Goal: Task Accomplishment & Management: Use online tool/utility

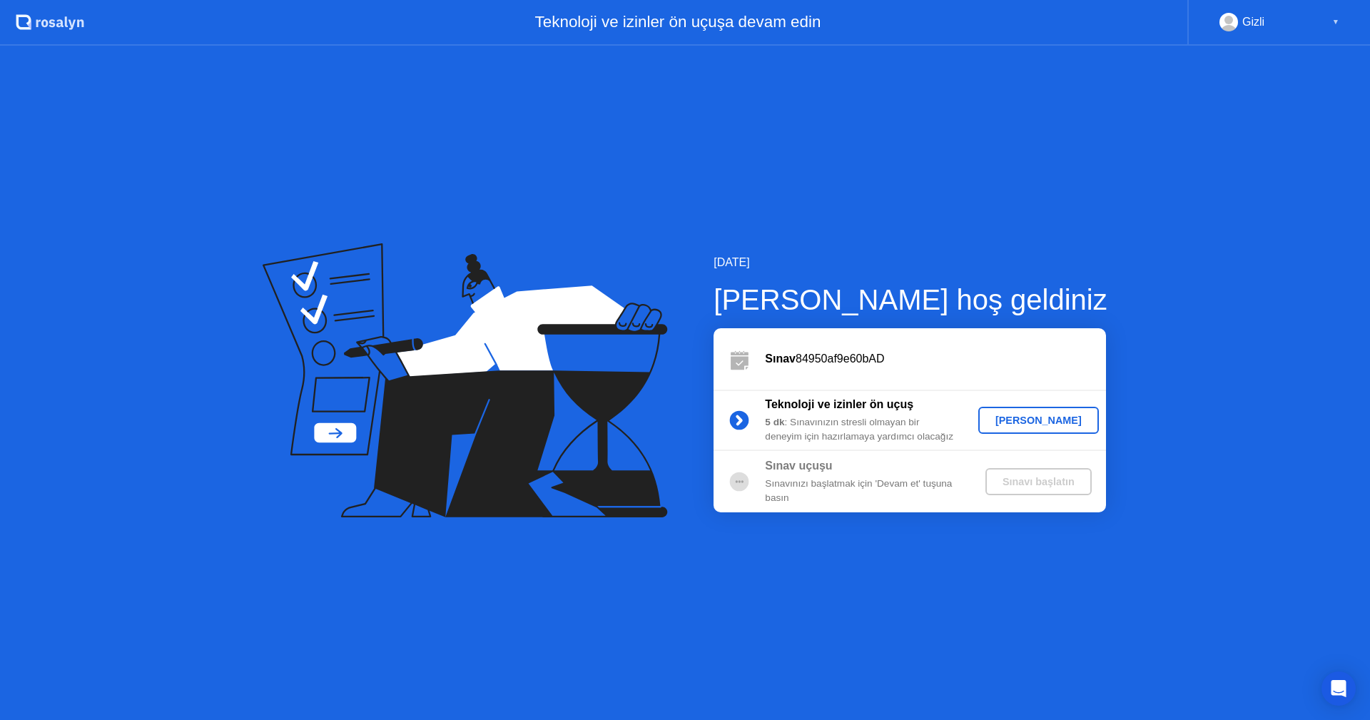
click at [1067, 421] on div "[PERSON_NAME]" at bounding box center [1038, 420] width 109 height 11
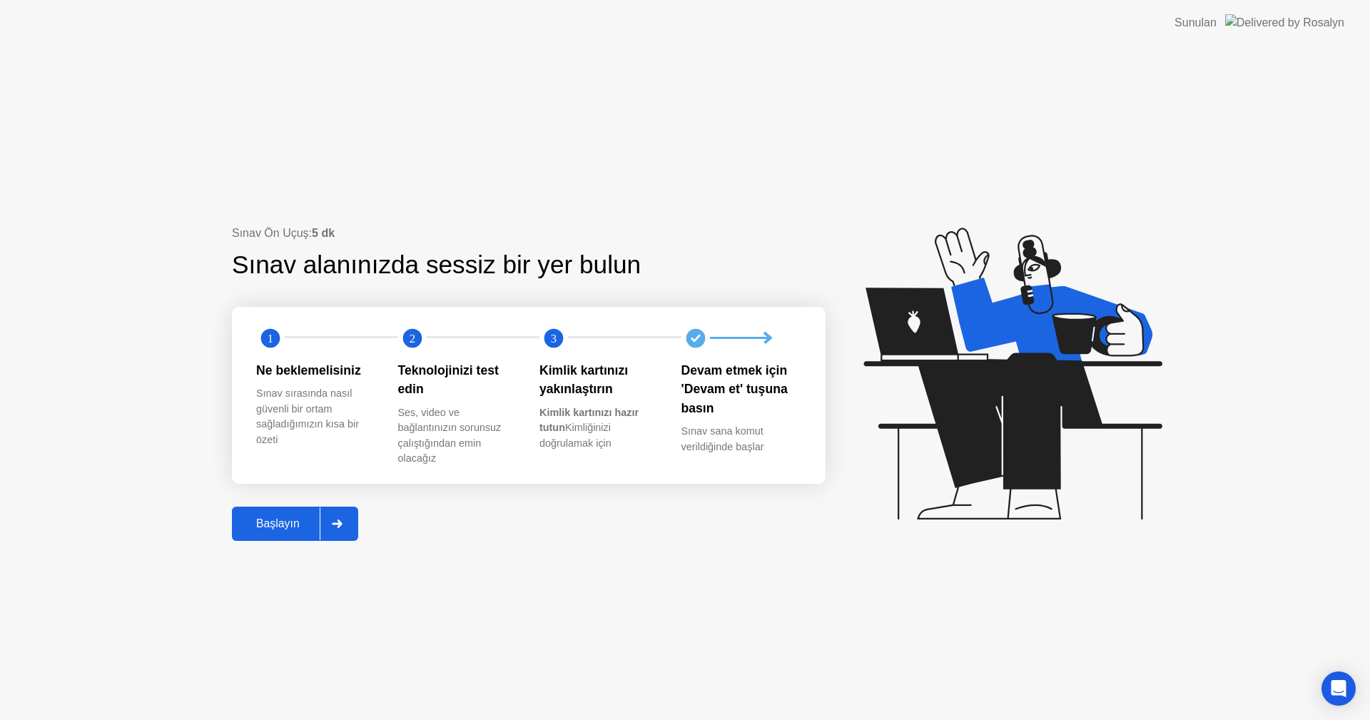
click at [273, 536] on button "Başlayın" at bounding box center [295, 524] width 126 height 34
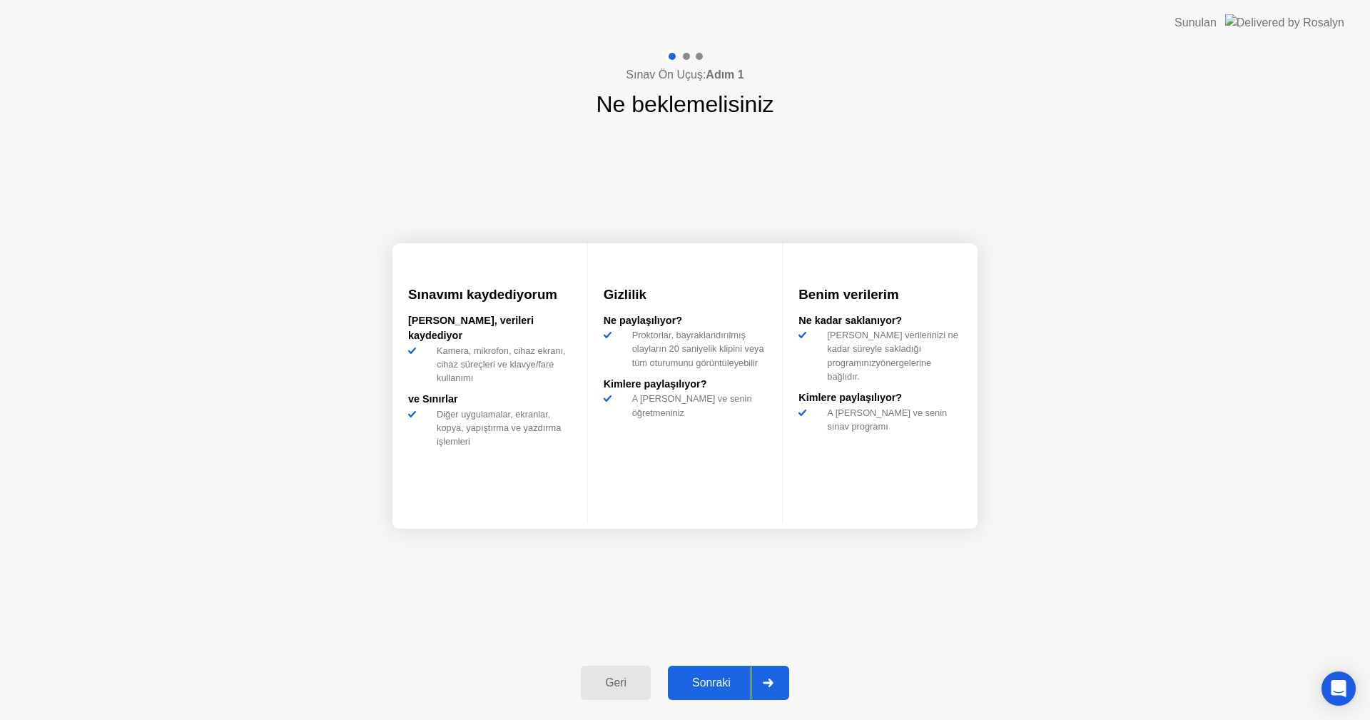
click at [741, 672] on button "Sonraki" at bounding box center [728, 683] width 121 height 34
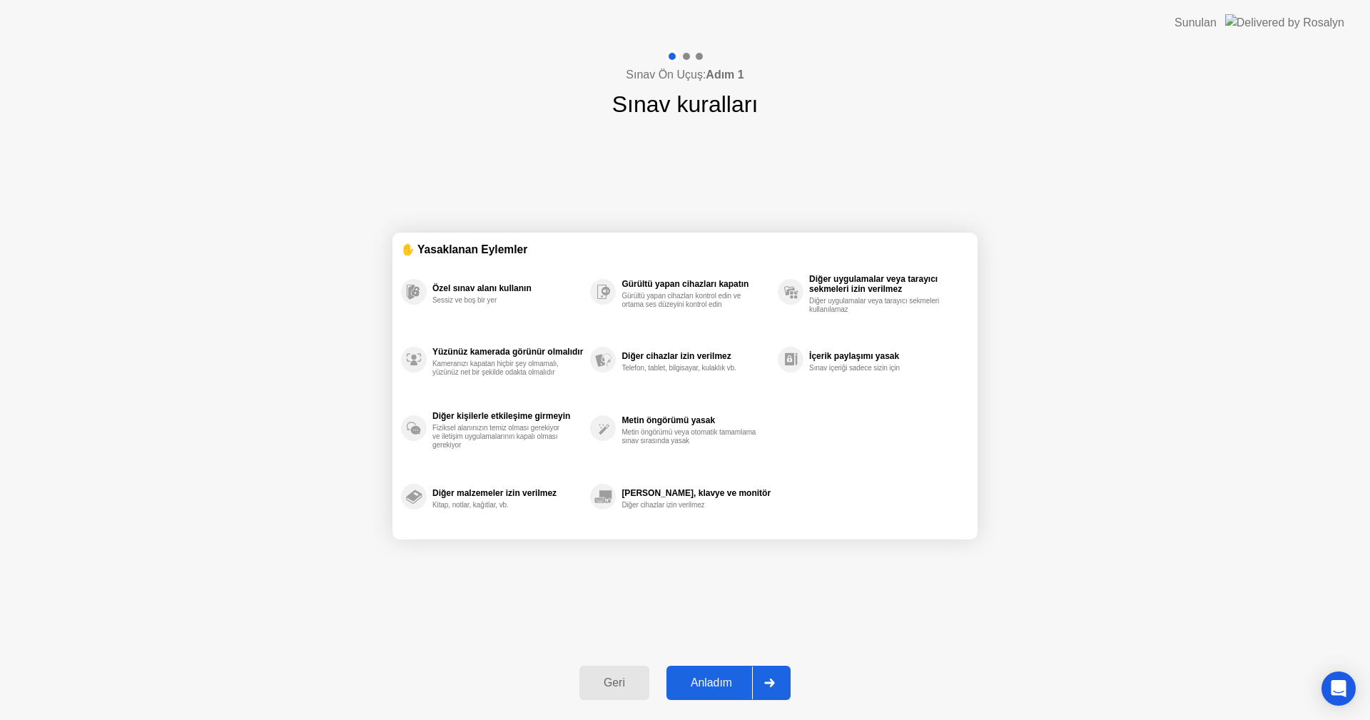
click at [733, 676] on div "Anladım" at bounding box center [711, 682] width 81 height 13
select select "**********"
select select "*******"
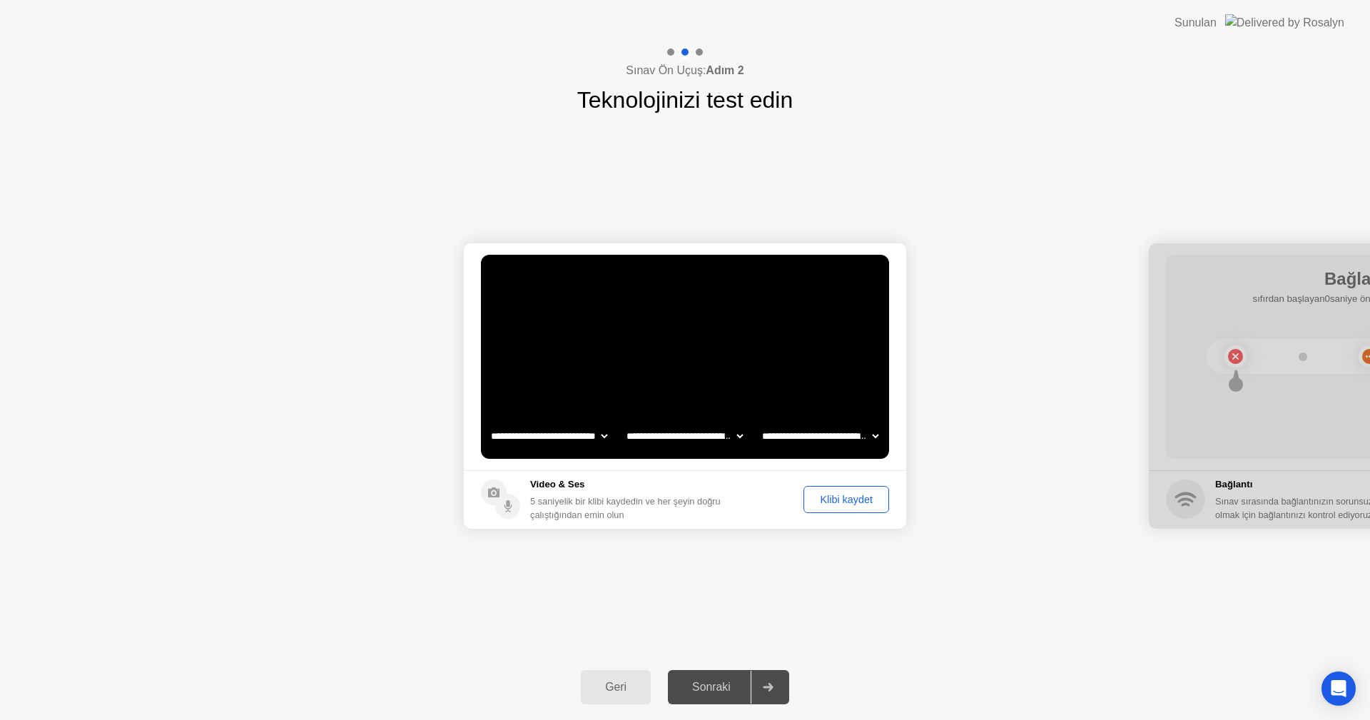
click at [866, 501] on div "Klibi kaydet" at bounding box center [846, 499] width 76 height 11
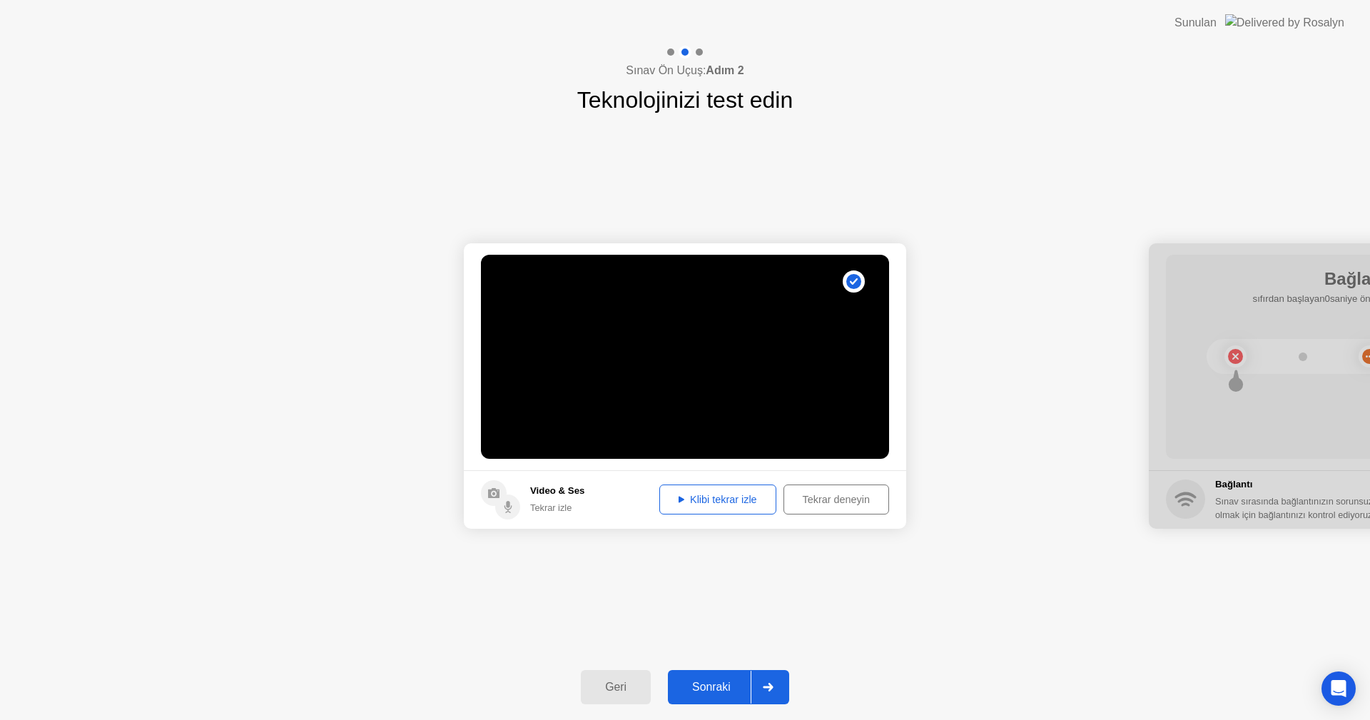
click at [714, 692] on div "Sonraki" at bounding box center [711, 687] width 78 height 13
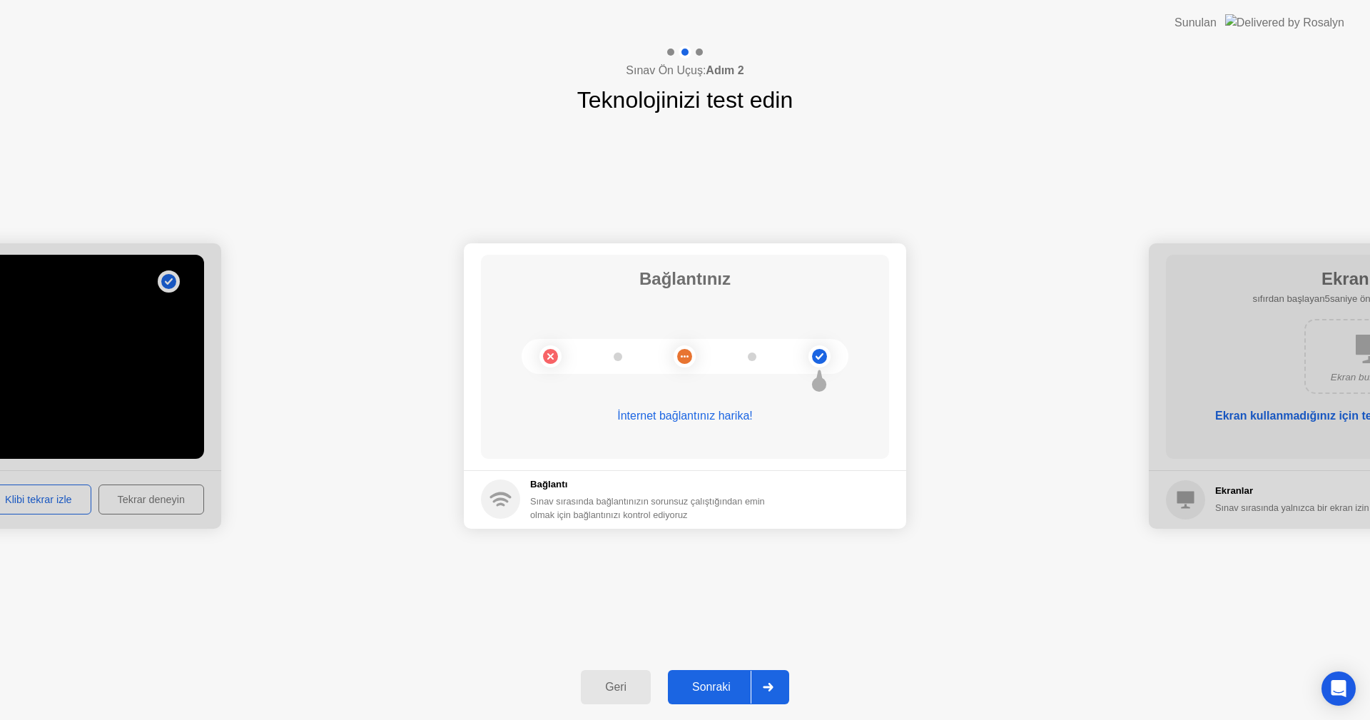
click at [757, 691] on div at bounding box center [768, 687] width 34 height 33
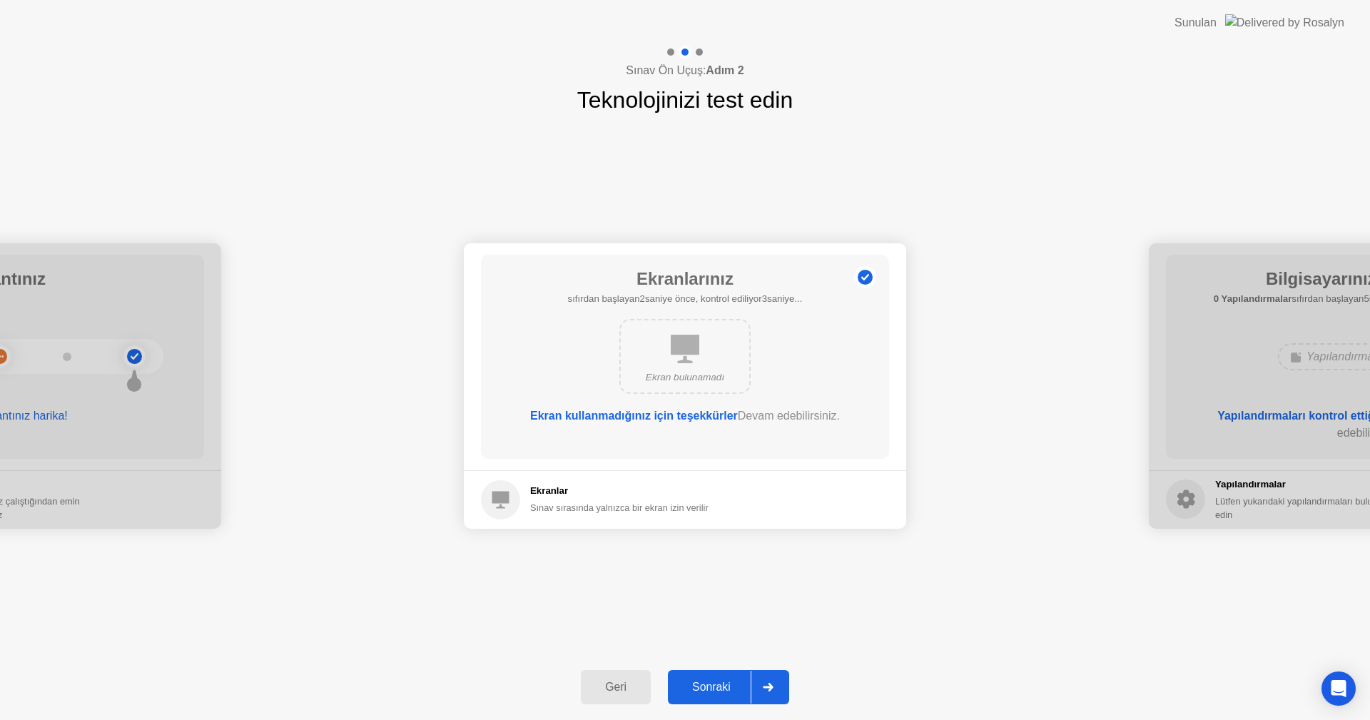
click at [757, 691] on div at bounding box center [768, 687] width 34 height 33
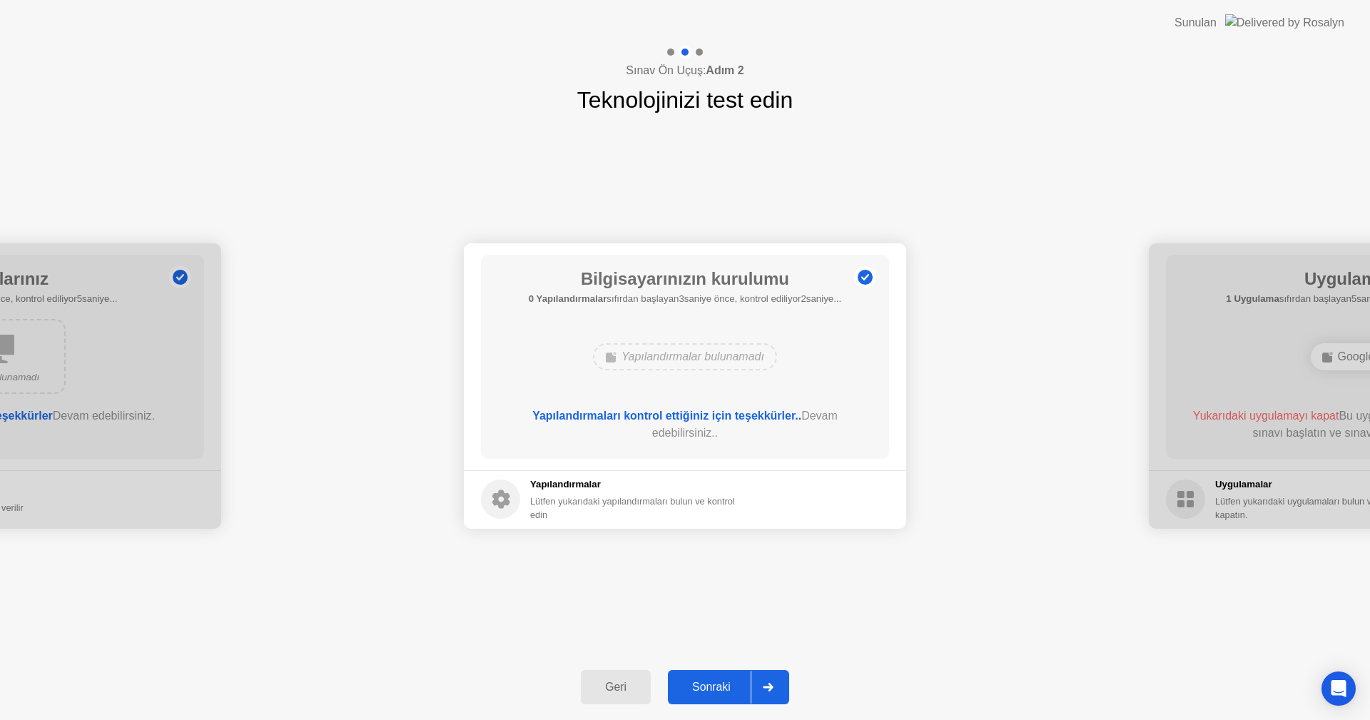
click at [712, 675] on button "Sonraki" at bounding box center [728, 687] width 121 height 34
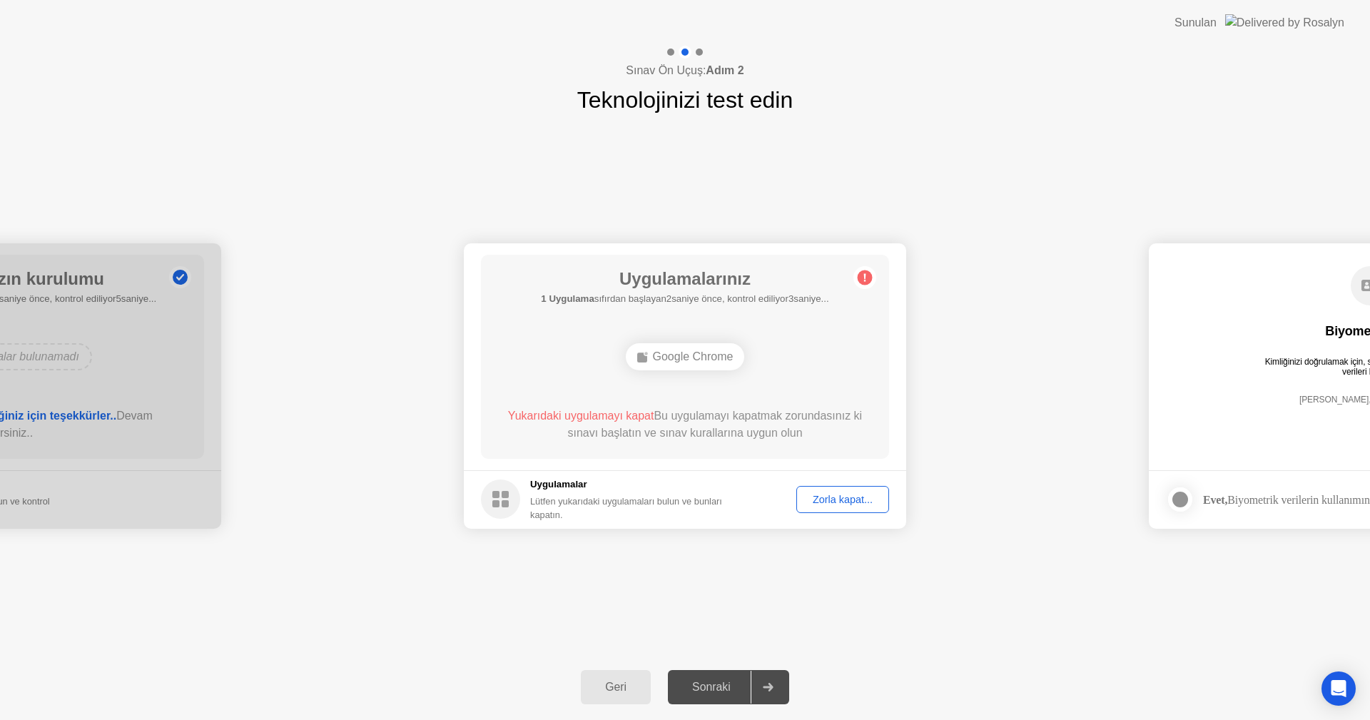
click at [820, 576] on div "**********" at bounding box center [685, 385] width 1370 height 537
click at [861, 495] on div "Zorla kapat..." at bounding box center [842, 499] width 83 height 11
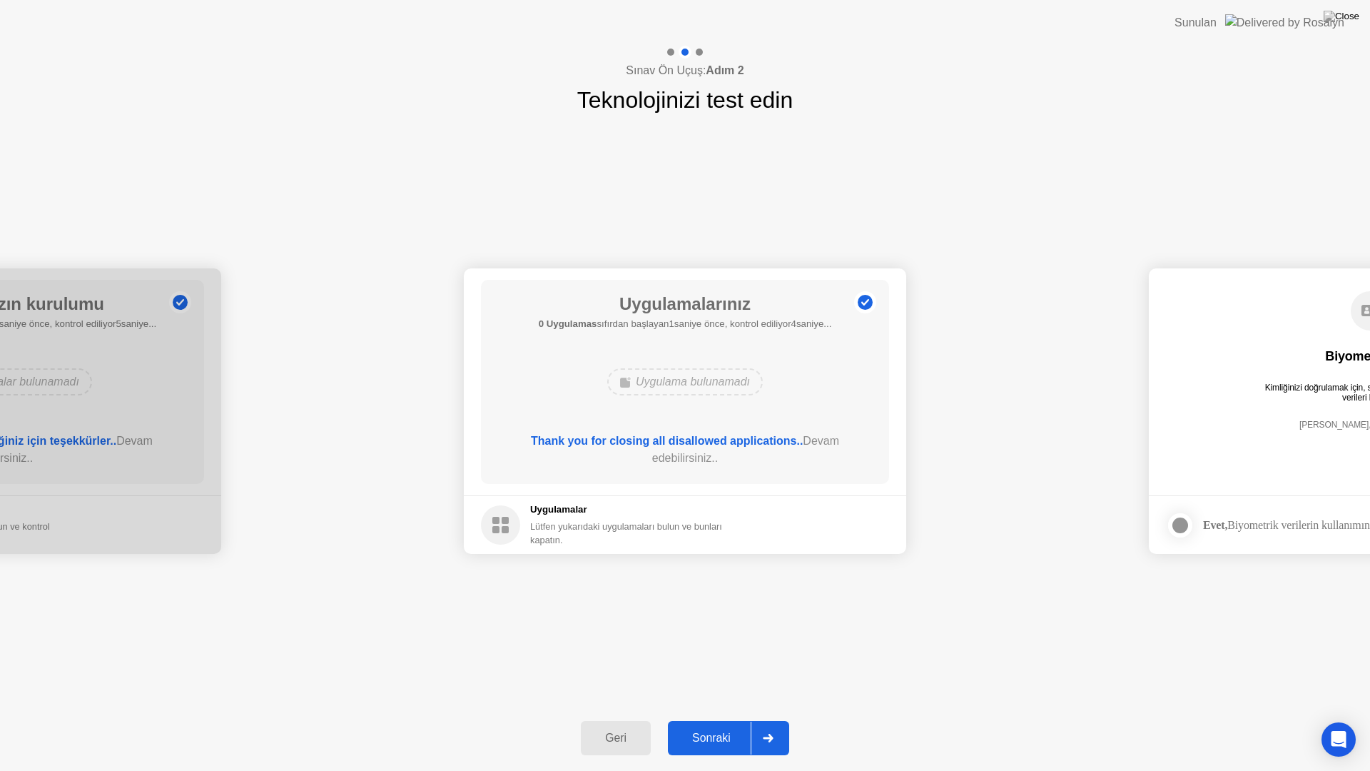
click at [727, 719] on button "Sonraki" at bounding box center [728, 738] width 121 height 34
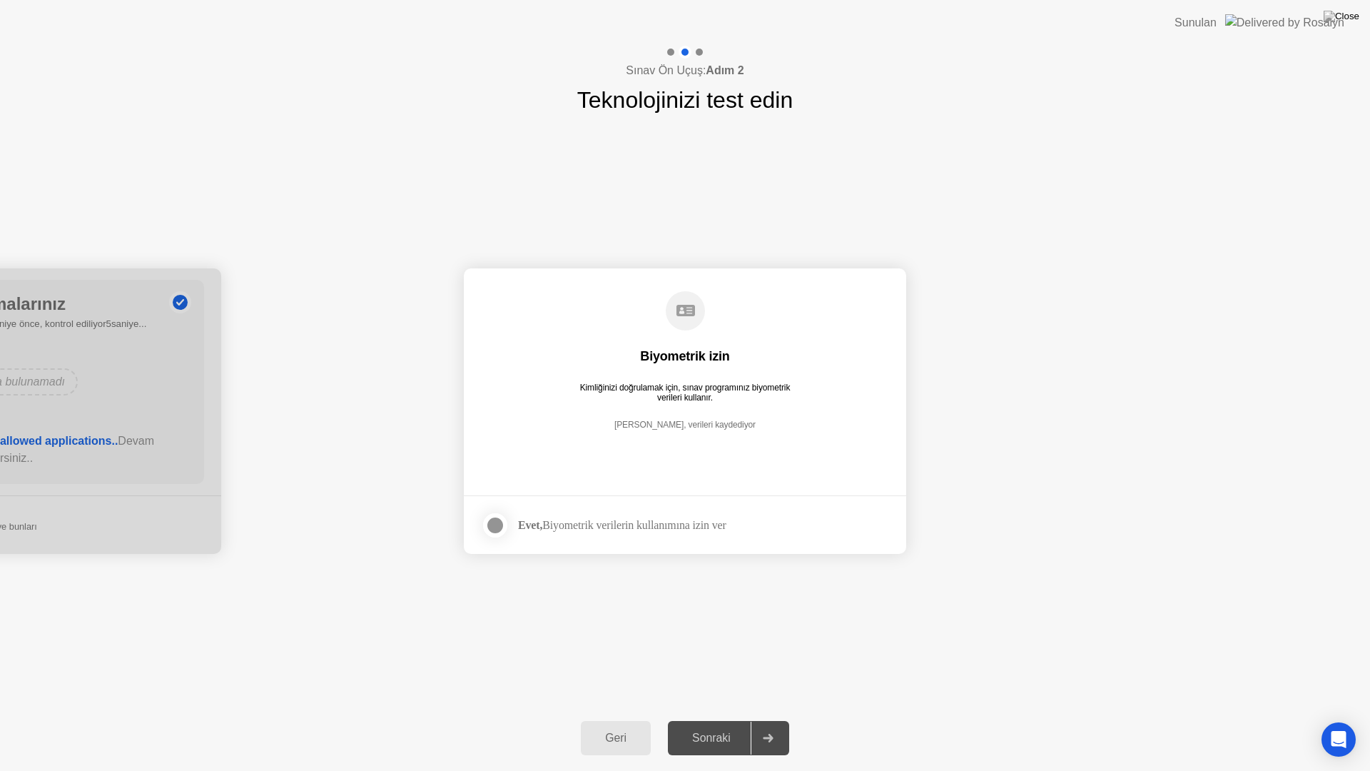
click at [507, 524] on label at bounding box center [499, 525] width 37 height 29
click at [708, 719] on div "Sonraki" at bounding box center [711, 737] width 78 height 13
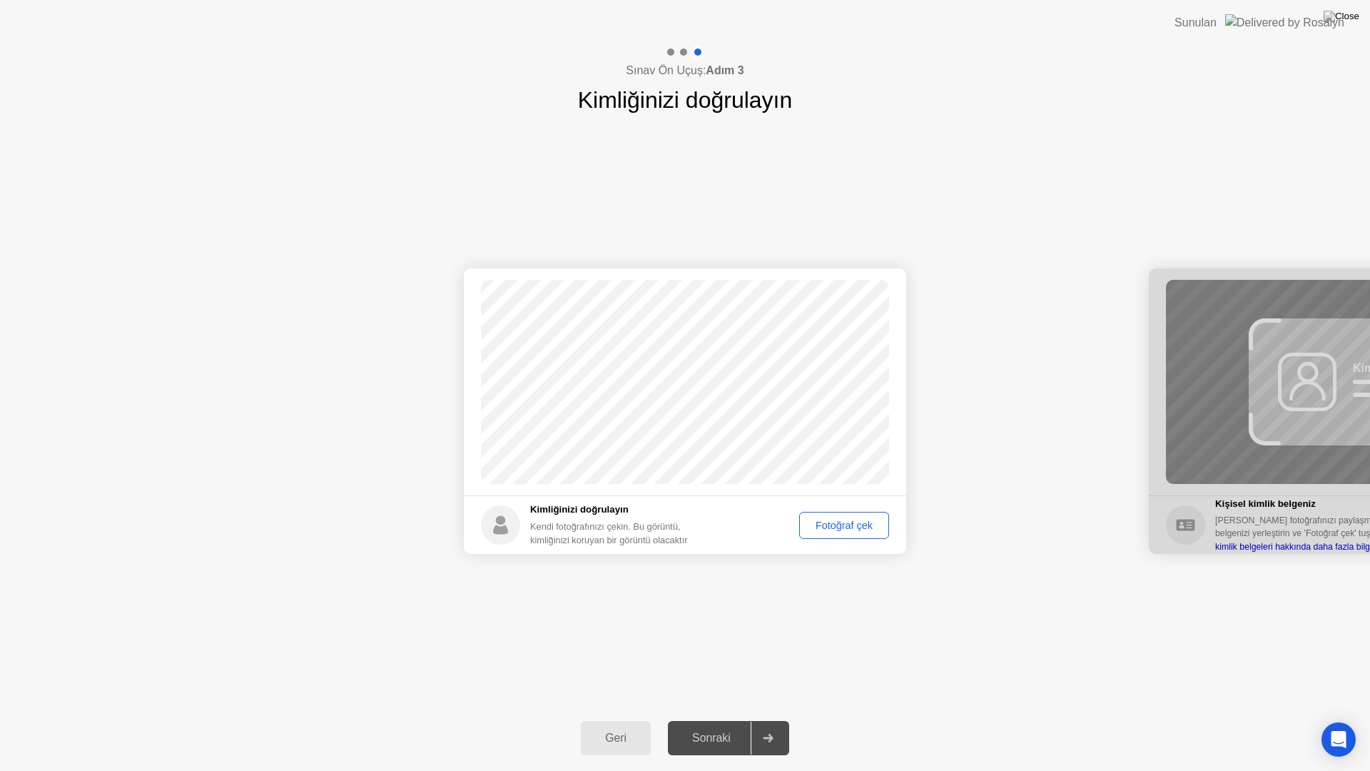
click at [840, 531] on div "Fotoğraf çek" at bounding box center [844, 524] width 80 height 11
click at [714, 719] on div "Sonraki" at bounding box center [711, 737] width 78 height 13
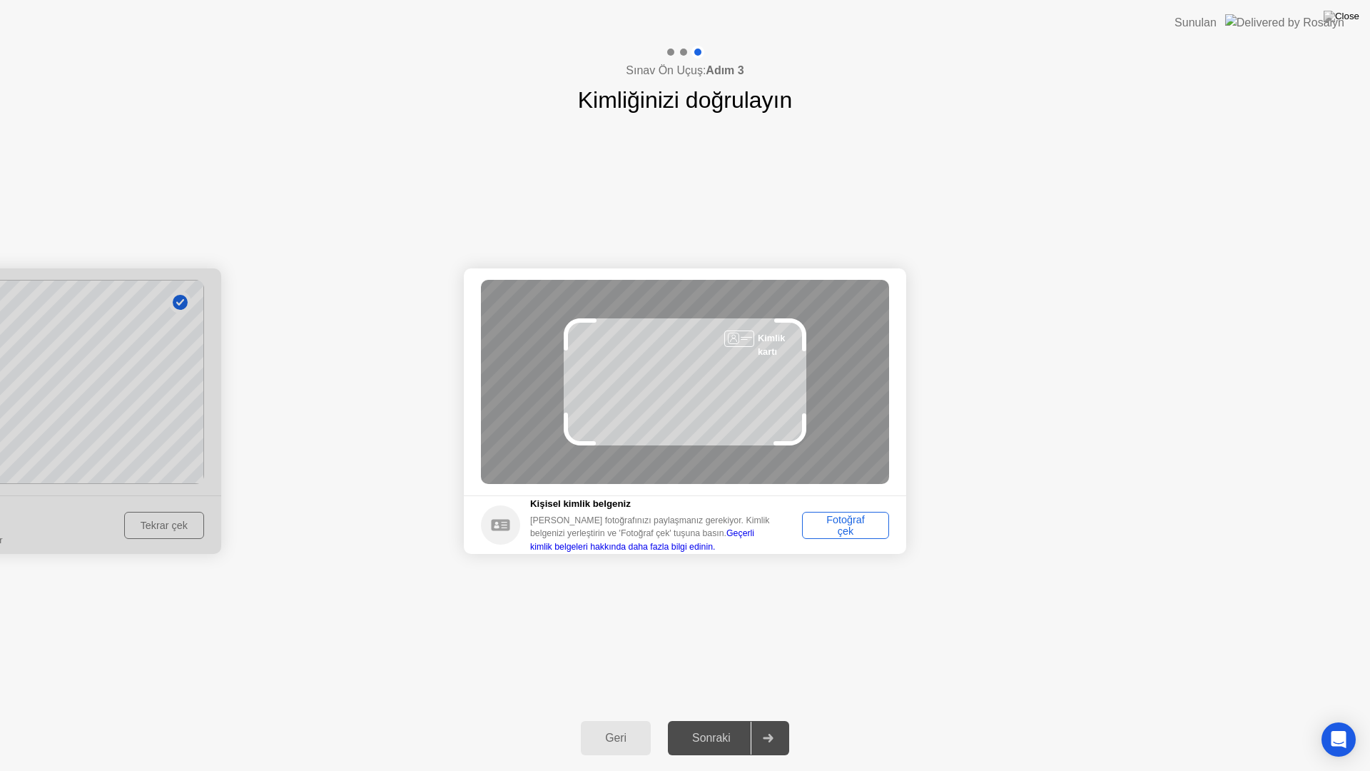
click at [855, 521] on div "Fotoğraf çek" at bounding box center [845, 525] width 77 height 23
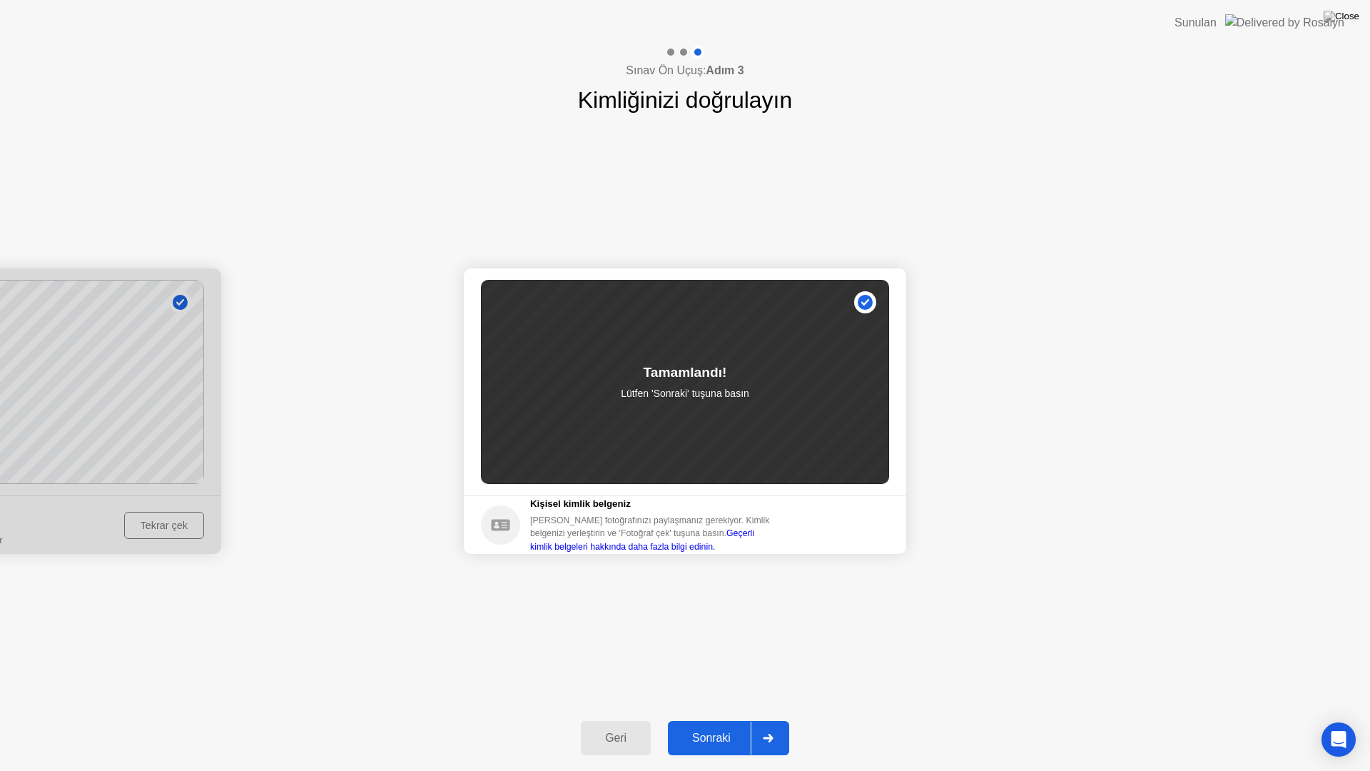
click at [718, 719] on div "Sonraki" at bounding box center [711, 737] width 78 height 13
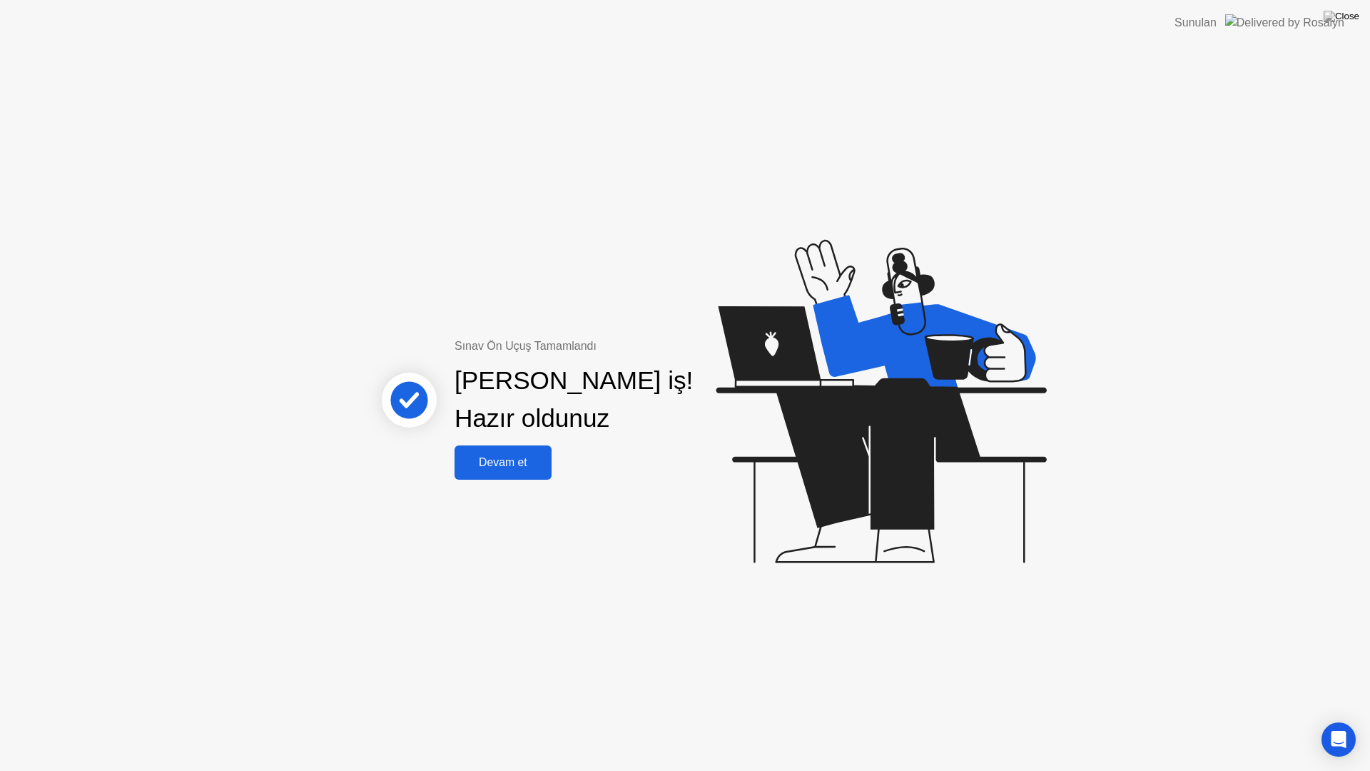
click at [493, 467] on div "Devam et" at bounding box center [503, 462] width 88 height 13
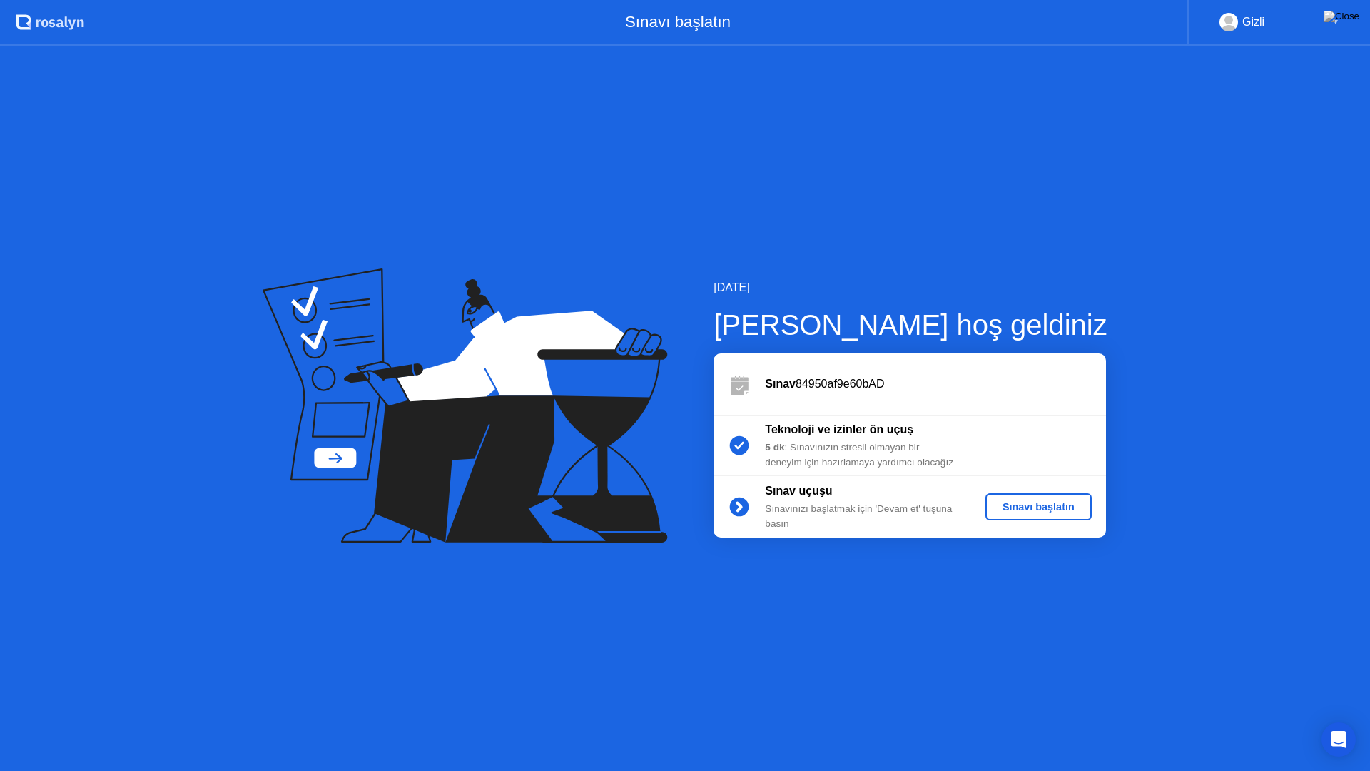
click at [1041, 507] on div "Sınavı başlatın" at bounding box center [1038, 506] width 95 height 11
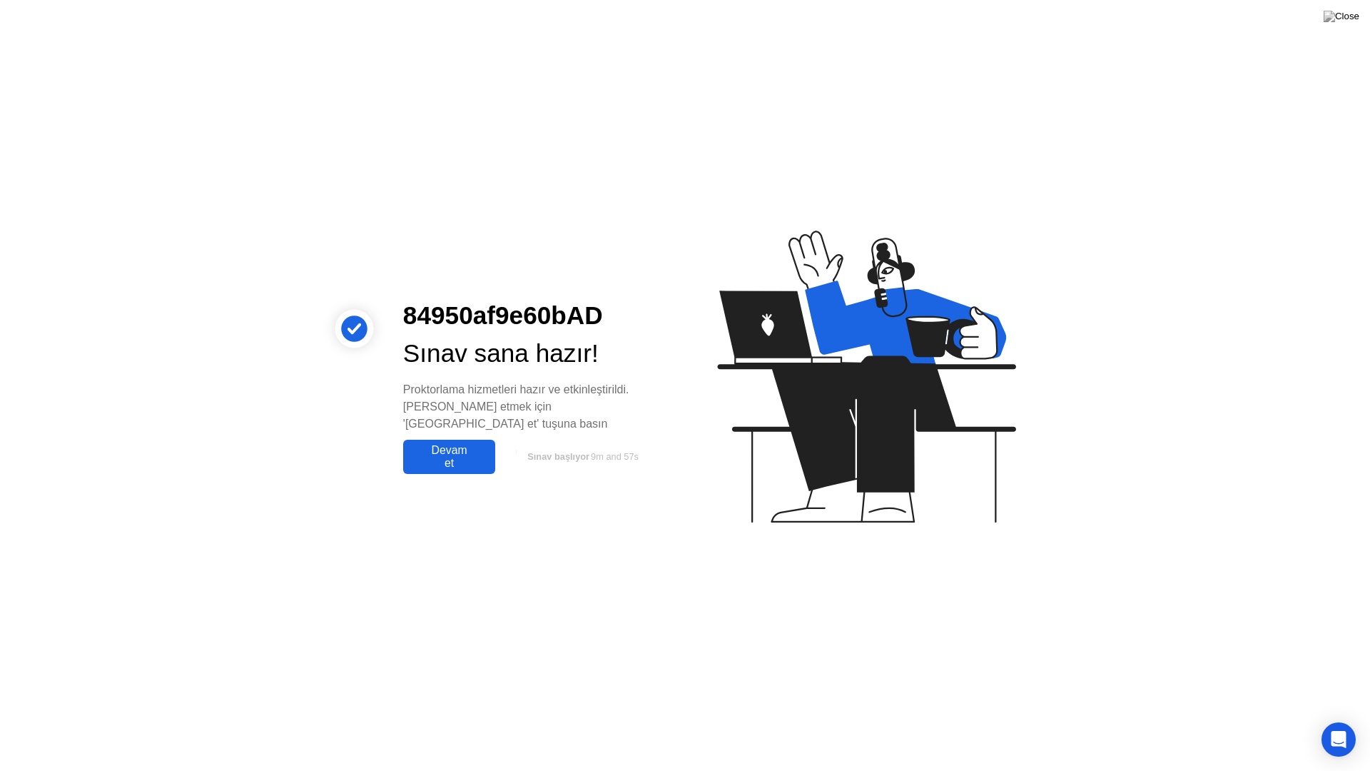
click at [437, 450] on div "Devam et" at bounding box center [448, 457] width 83 height 26
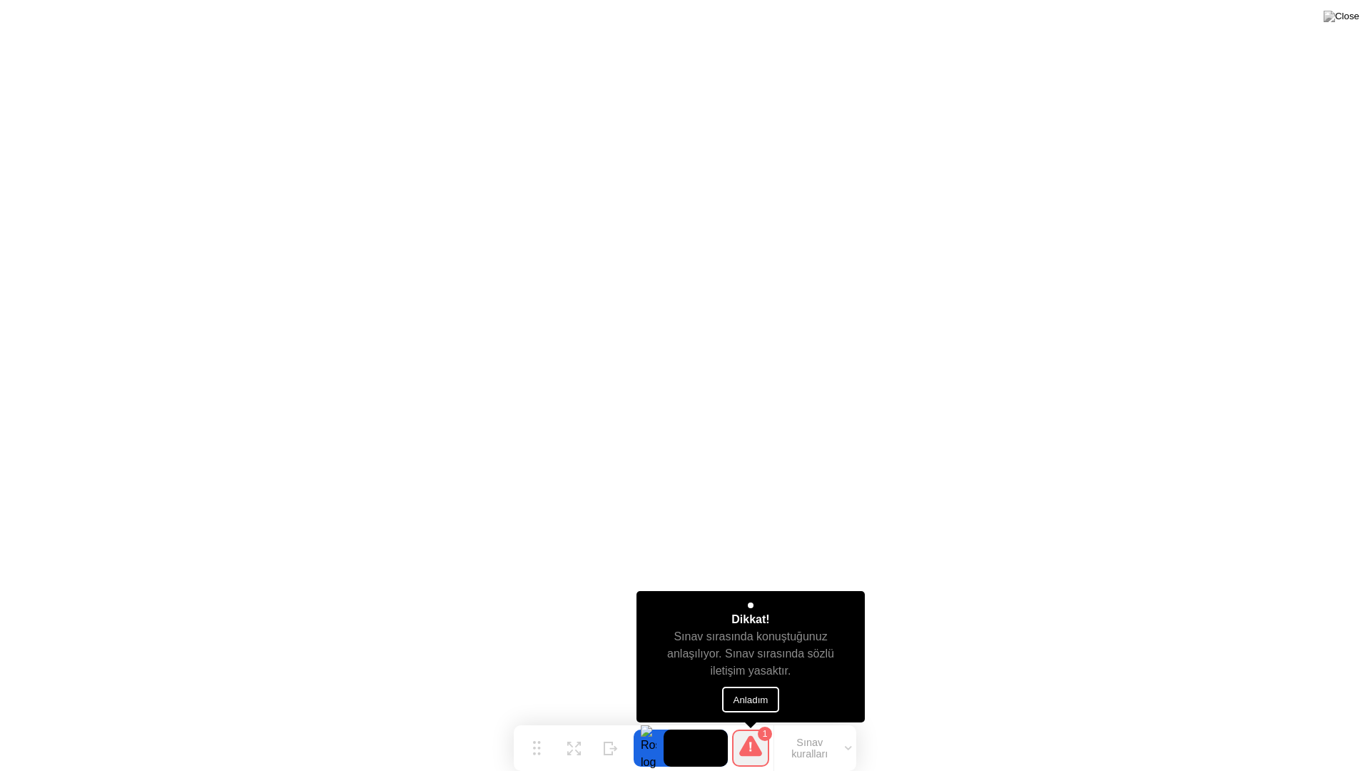
click at [758, 702] on button "Anladım" at bounding box center [751, 699] width 58 height 26
click at [746, 707] on button "Anladım" at bounding box center [751, 699] width 58 height 26
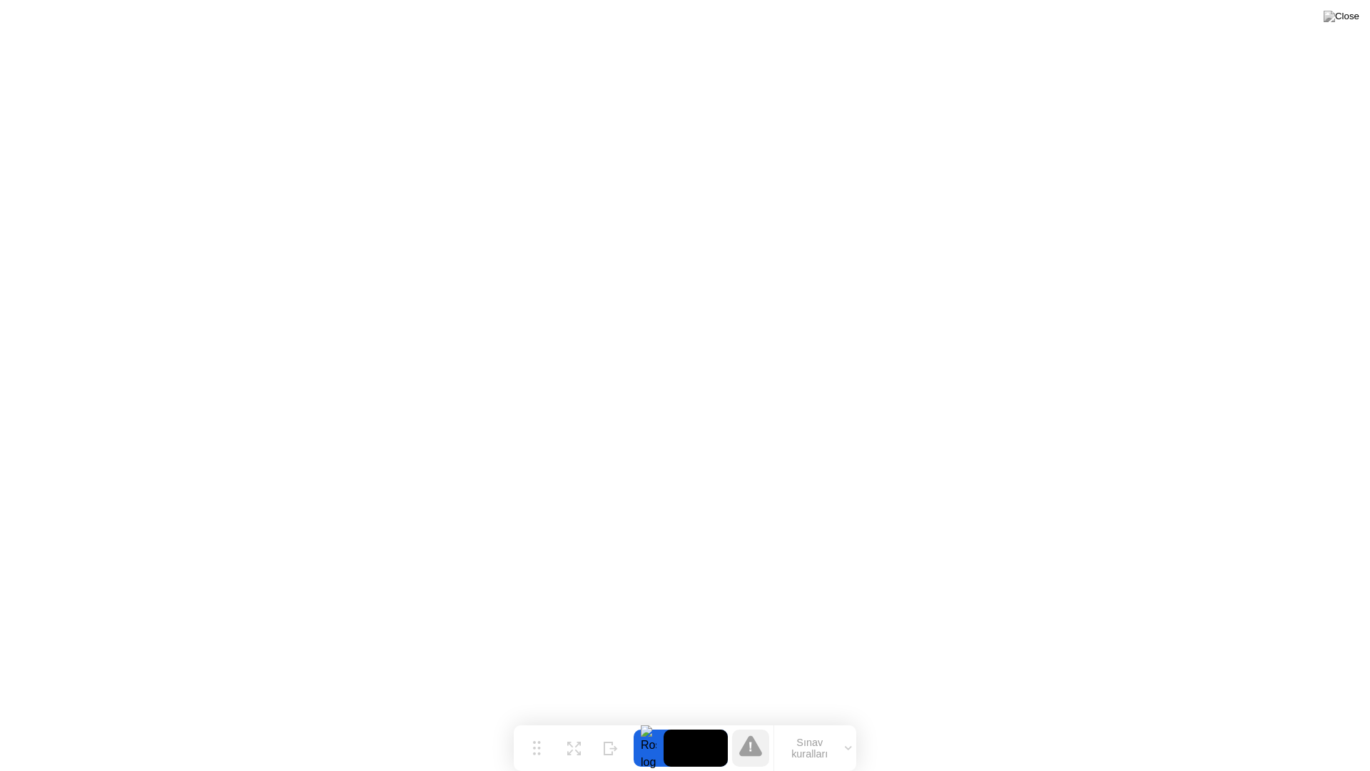
click at [704, 719] on video at bounding box center [696, 747] width 64 height 37
click at [571, 719] on div "Genişlet" at bounding box center [573, 759] width 28 height 9
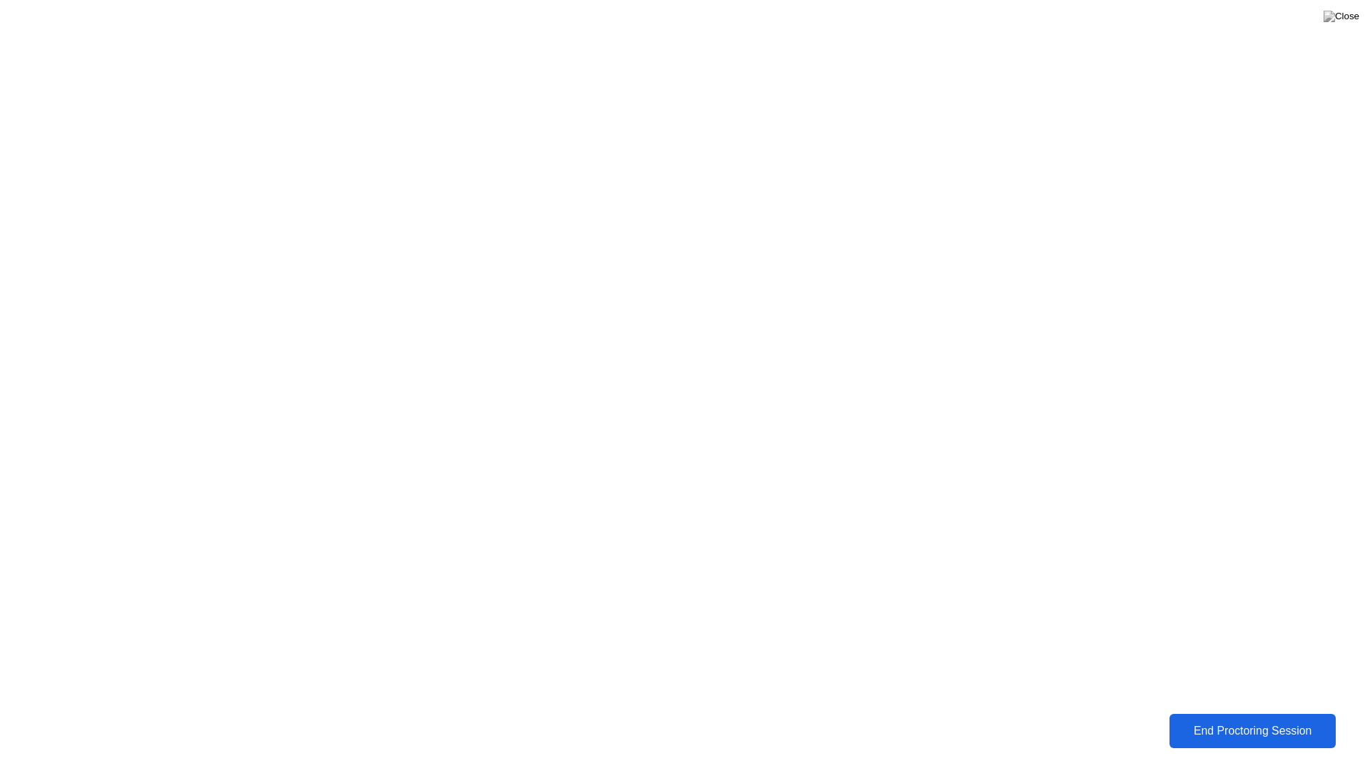
click at [1243, 719] on div "End Proctoring Session" at bounding box center [1252, 731] width 165 height 14
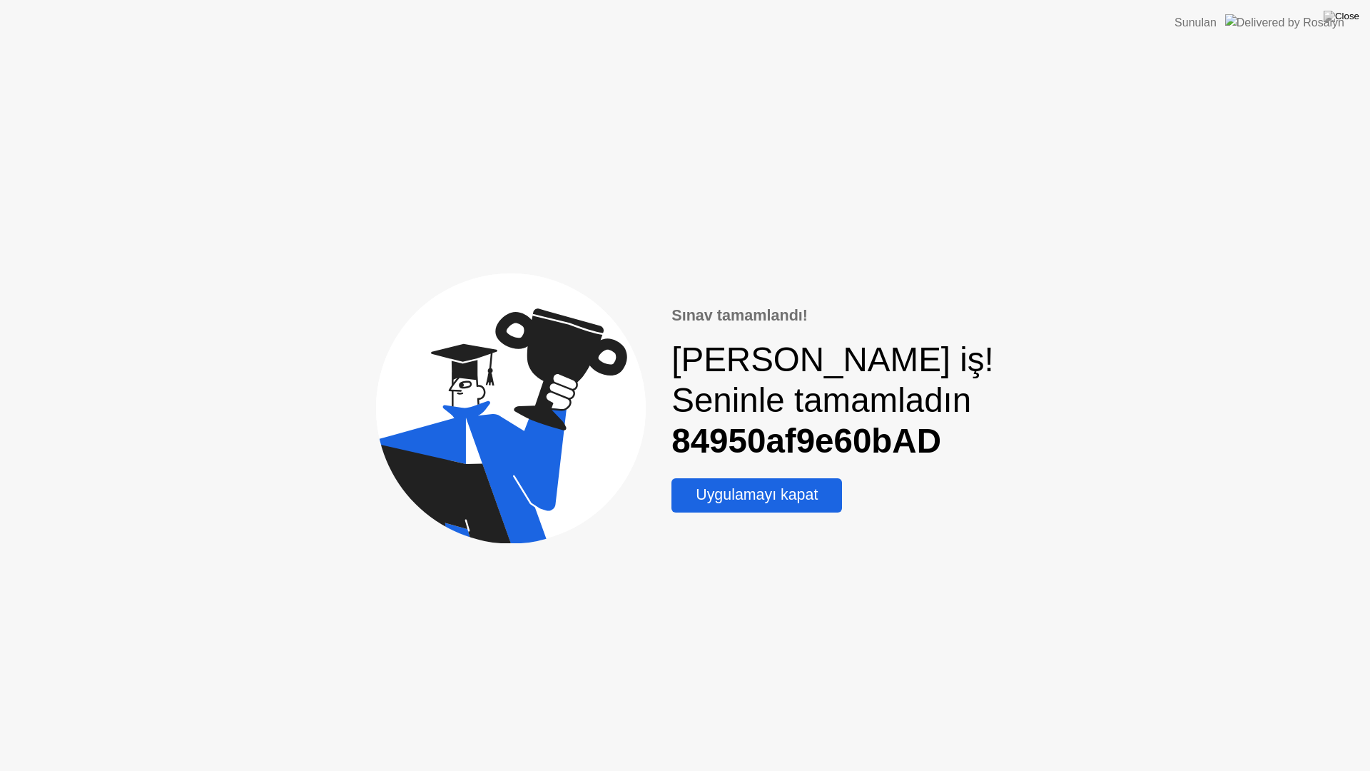
click at [1363, 13] on header "Sunulan" at bounding box center [685, 23] width 1370 height 46
click at [1353, 18] on img at bounding box center [1342, 16] width 36 height 11
drag, startPoint x: 656, startPoint y: 412, endPoint x: 839, endPoint y: 386, distance: 185.2
